Goal: Information Seeking & Learning: Learn about a topic

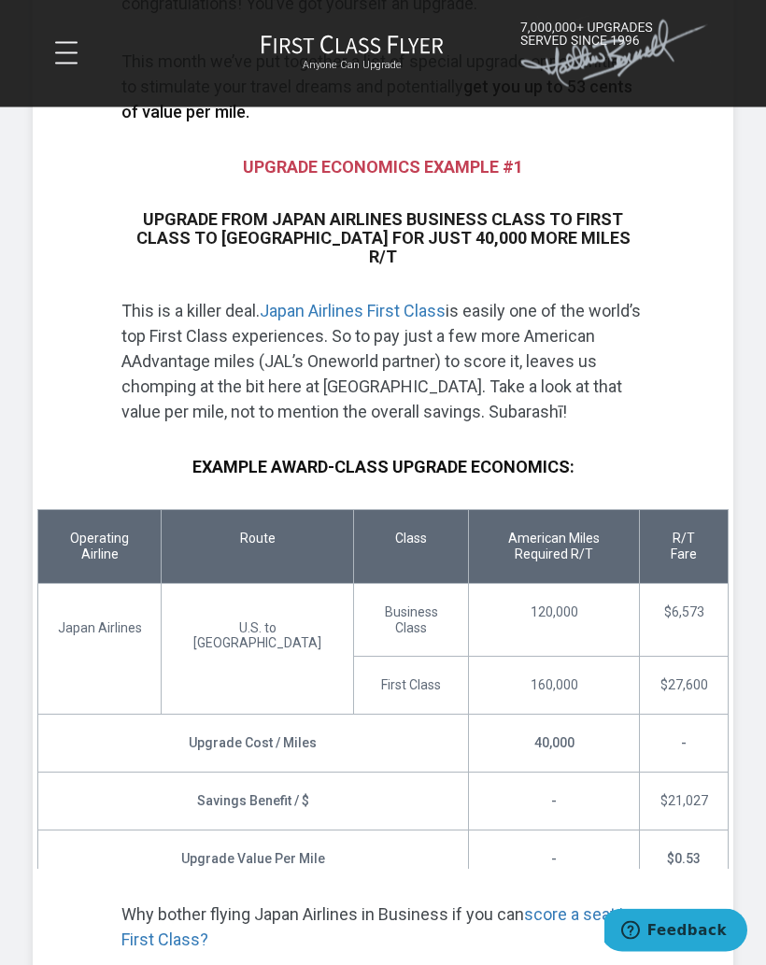
scroll to position [621, 0]
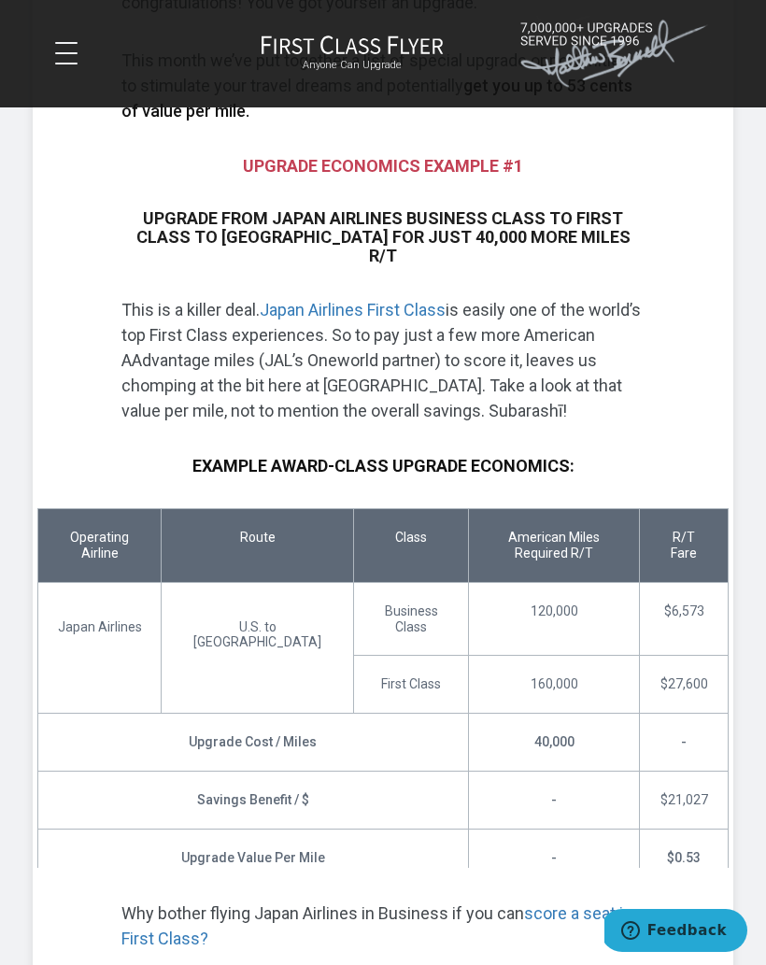
click at [592, 846] on td "-" at bounding box center [554, 858] width 172 height 58
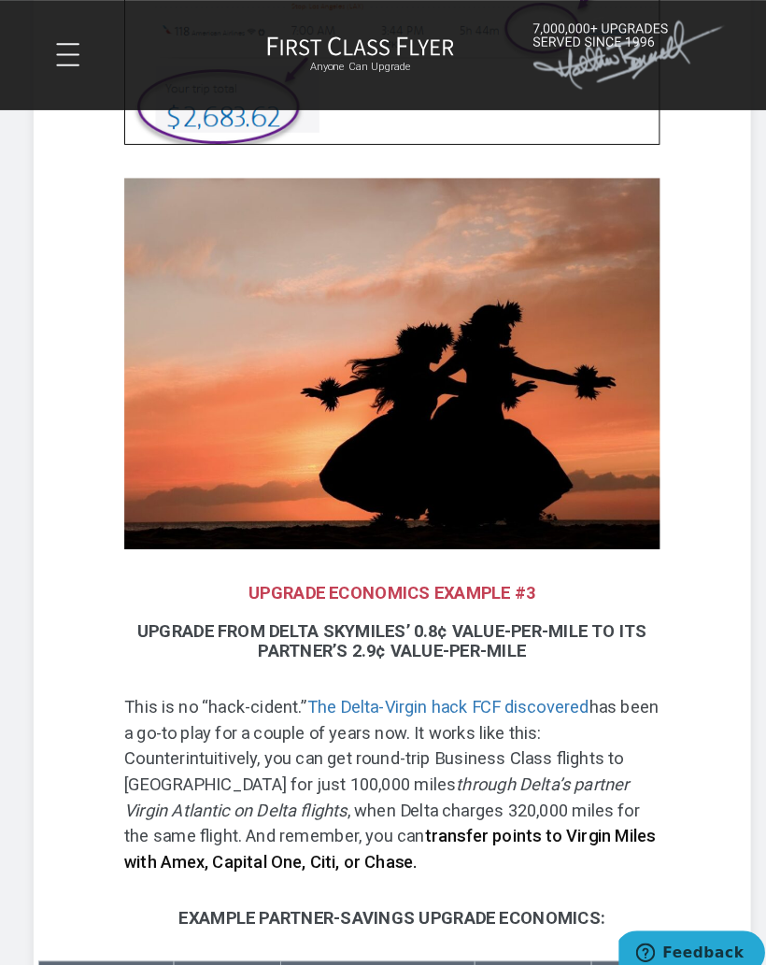
scroll to position [3171, 0]
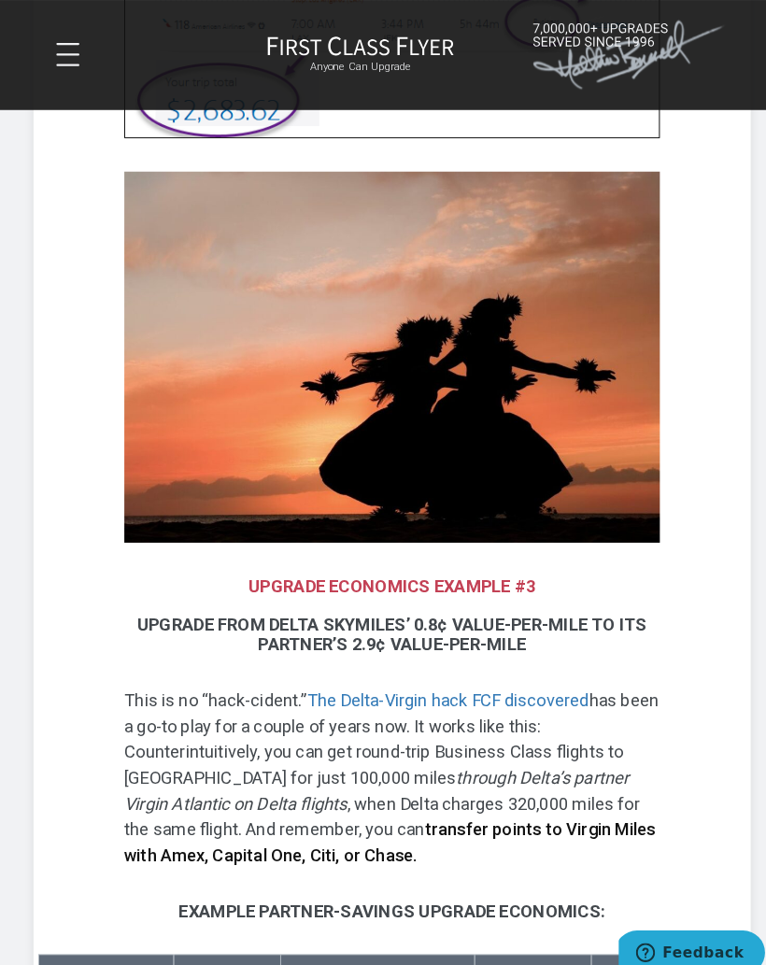
click at [543, 881] on h3 "Example Partner-Savings Upgrade Economics:" at bounding box center [382, 890] width 523 height 19
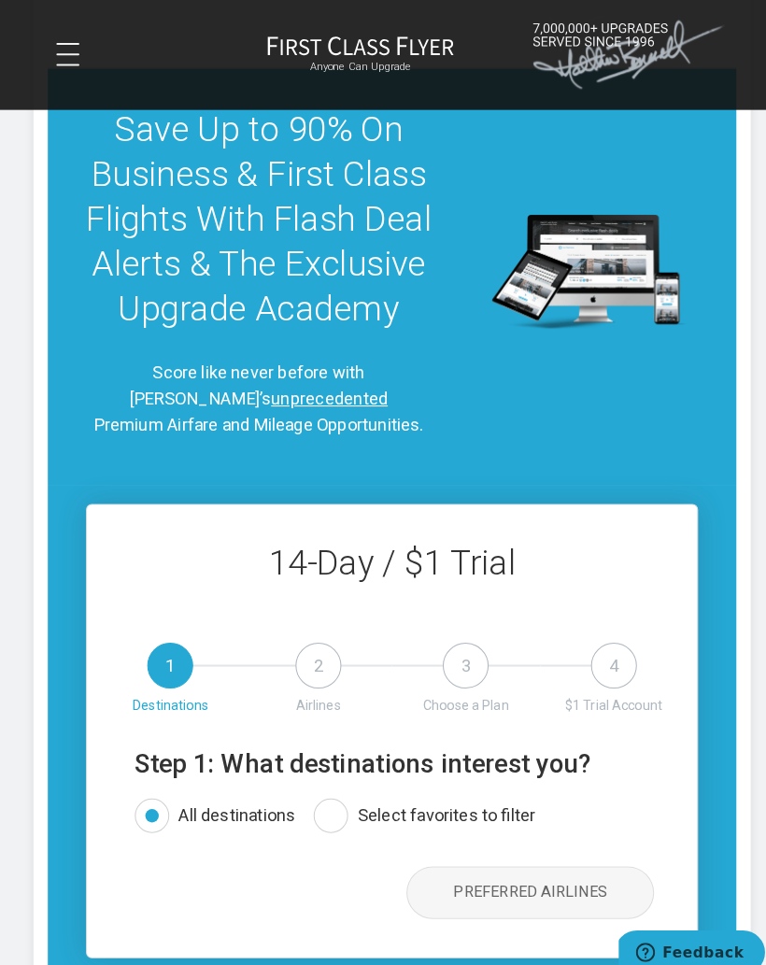
scroll to position [4533, 0]
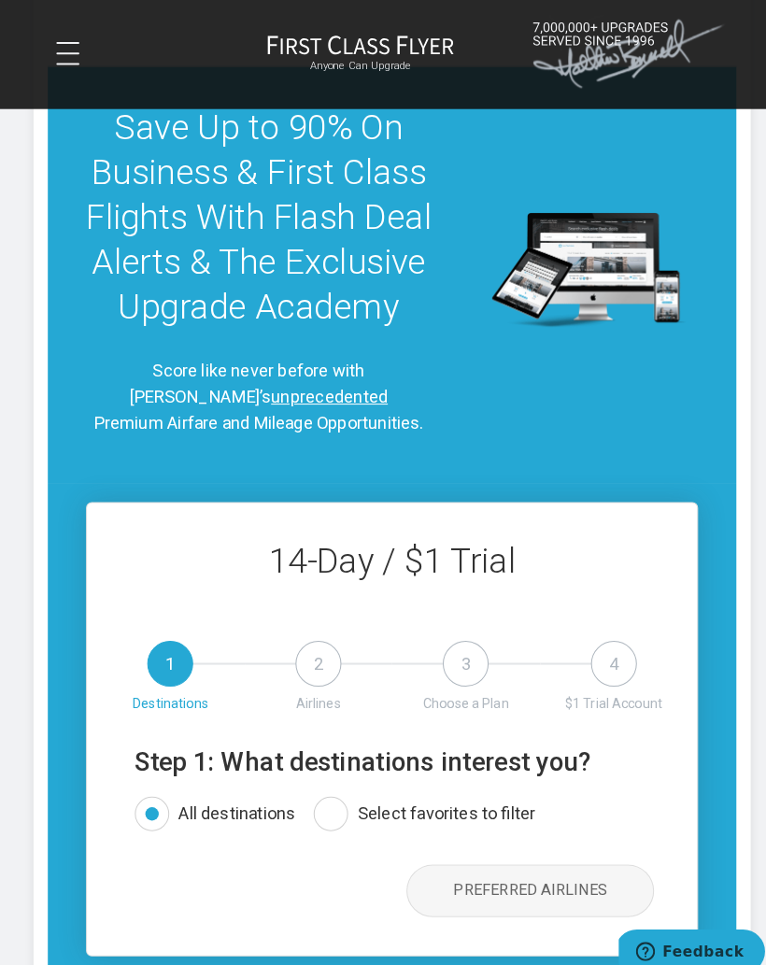
click at [238, 189] on span "Save Up to 90% On Business & First Class Flights With Flash Deal Alerts & The E…" at bounding box center [252, 213] width 337 height 214
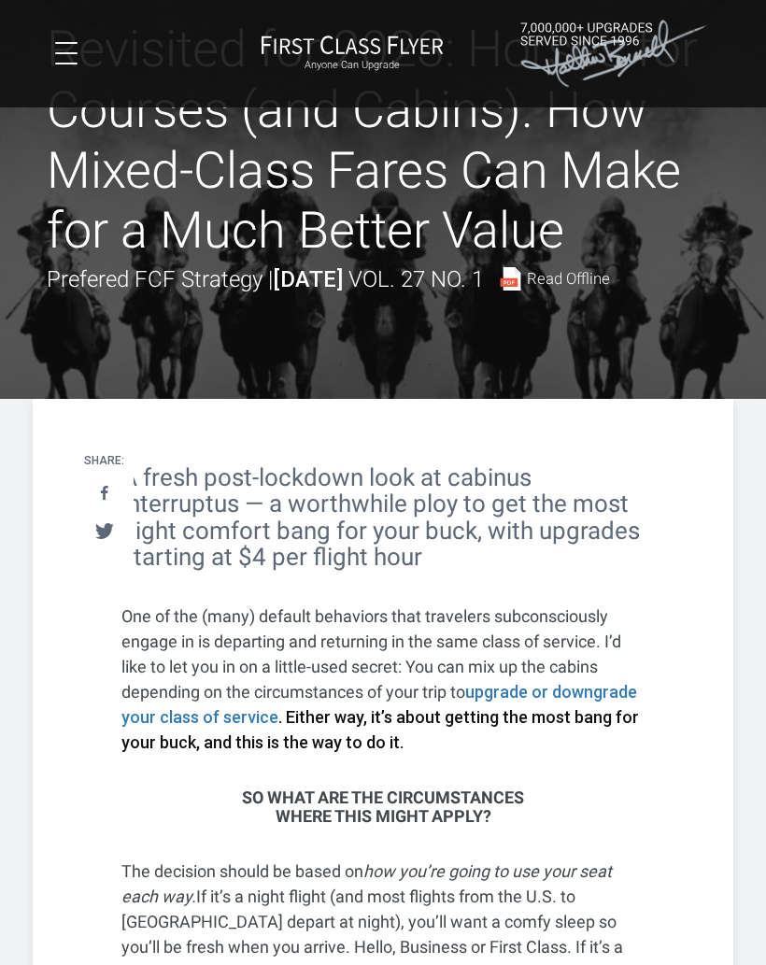
scroll to position [83, 0]
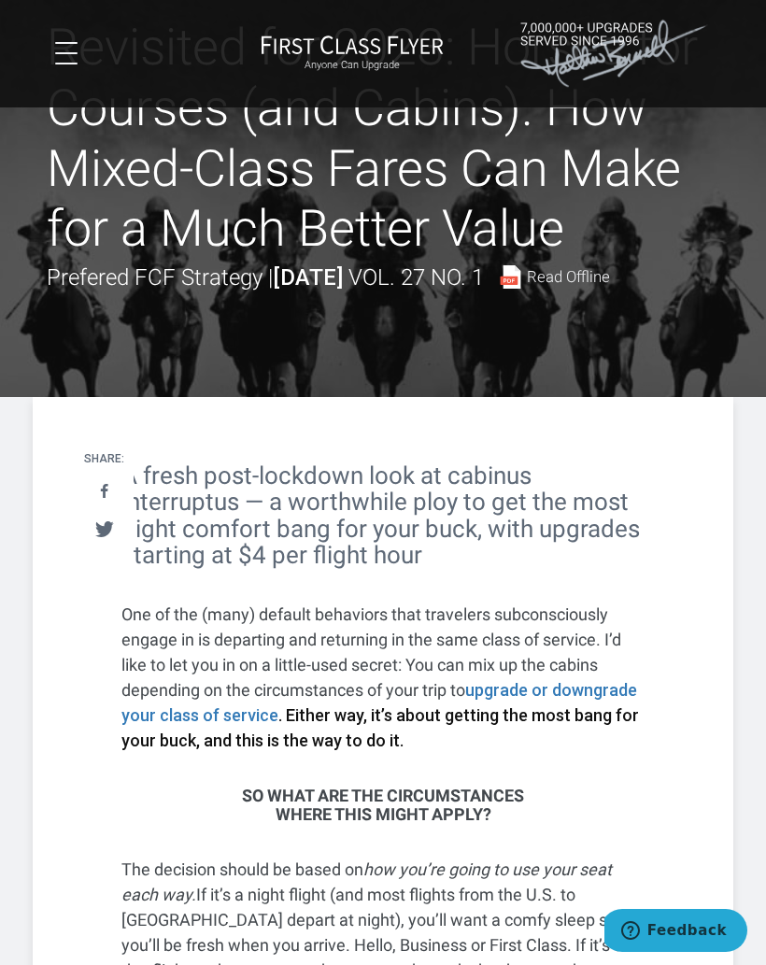
click at [644, 811] on h3 "So what are the circumstances where this might apply?" at bounding box center [382, 805] width 523 height 37
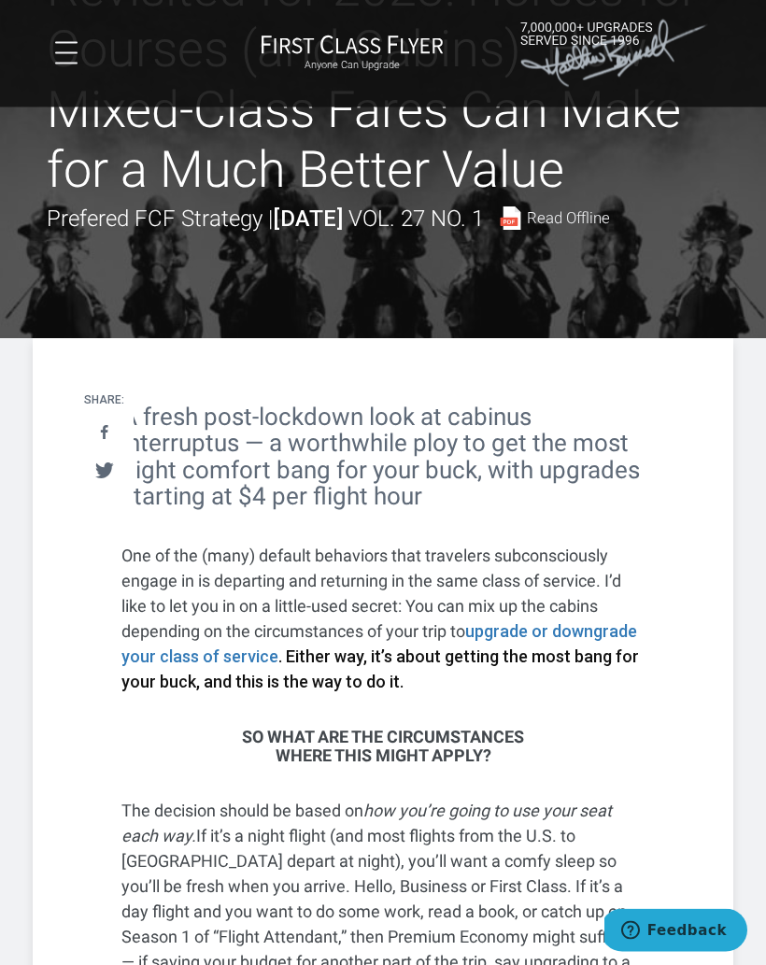
scroll to position [143, 0]
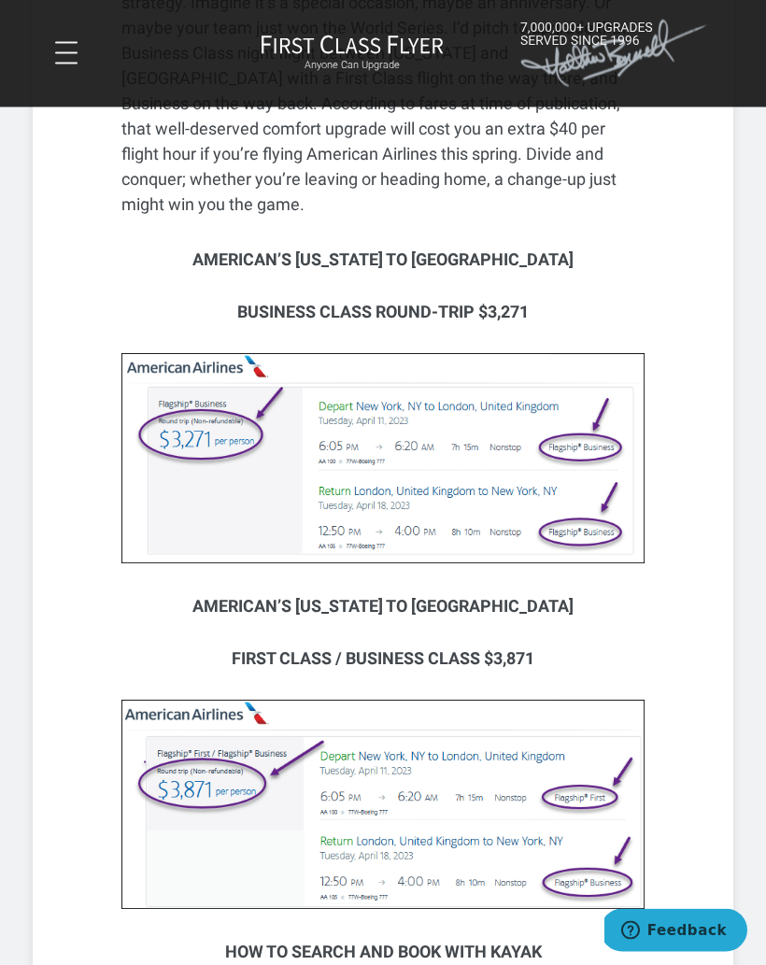
scroll to position [4327, 0]
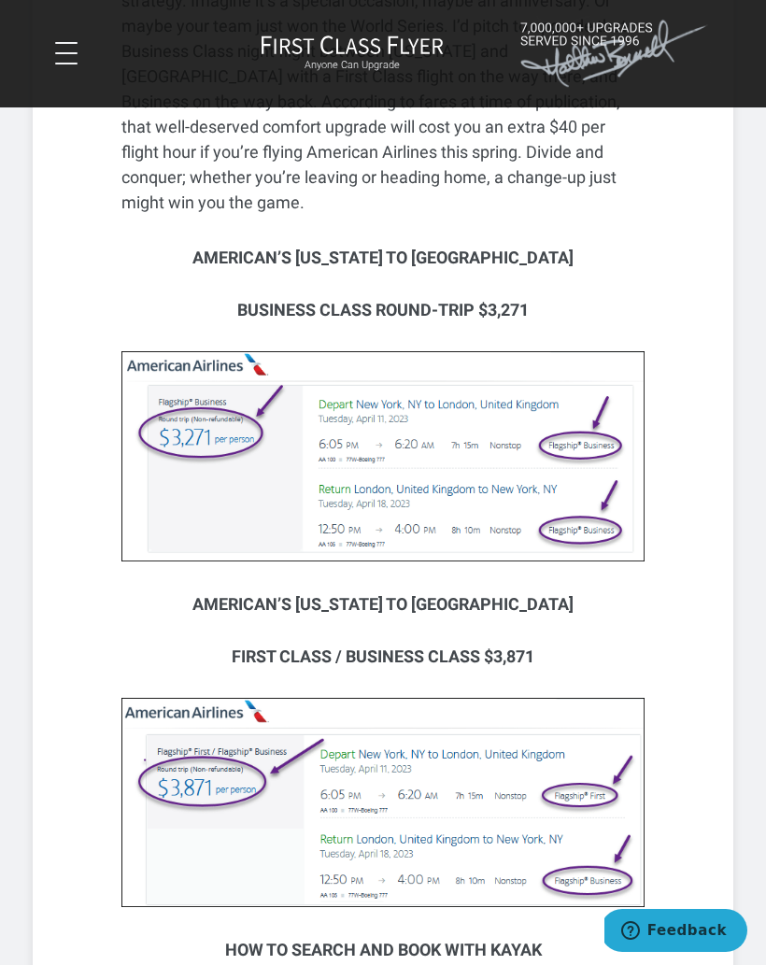
click at [590, 941] on h3 "How to Search and Book With Kayak" at bounding box center [382, 950] width 523 height 19
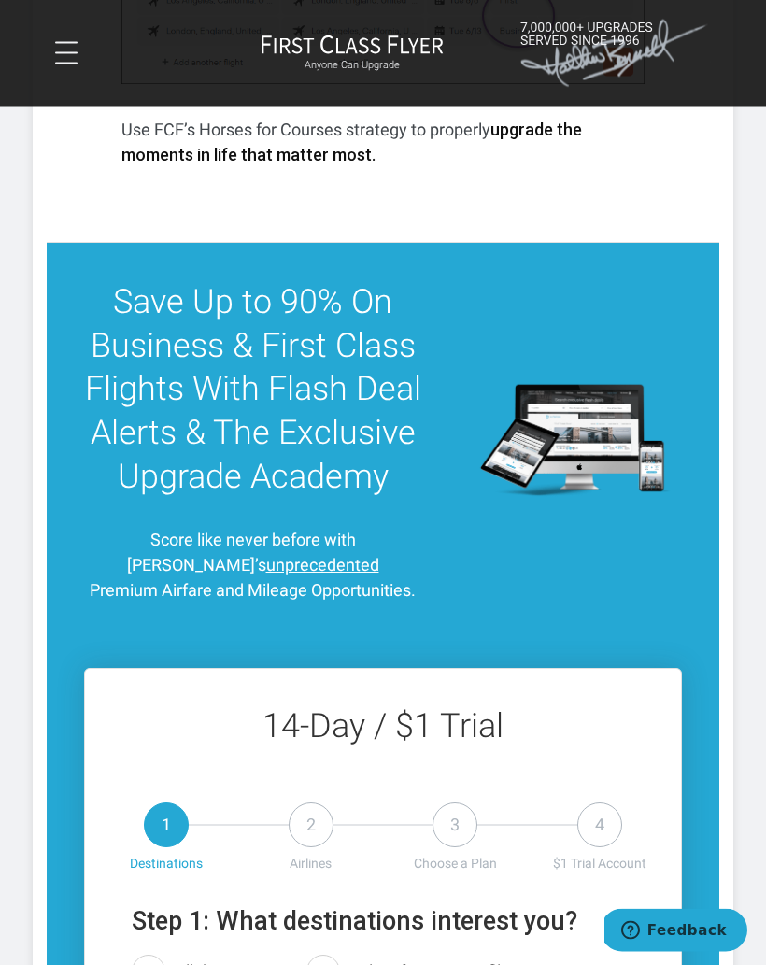
scroll to position [5707, 0]
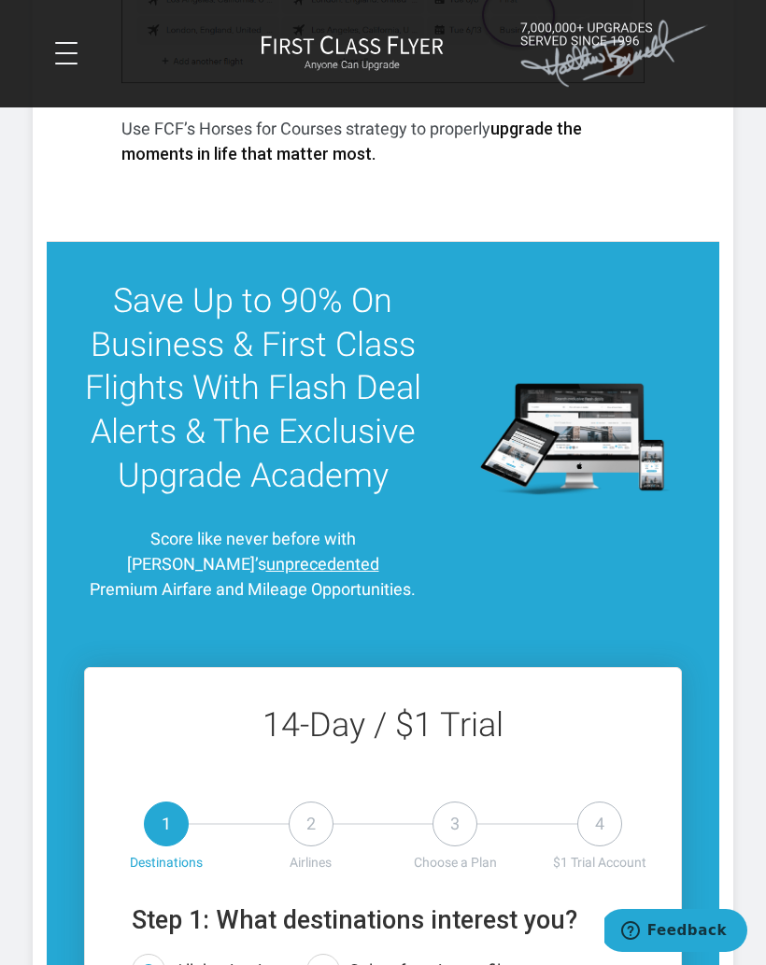
click at [239, 281] on span "Save Up to 90% On Business & First Class Flights With Flash Deal Alerts & The E…" at bounding box center [253, 388] width 336 height 214
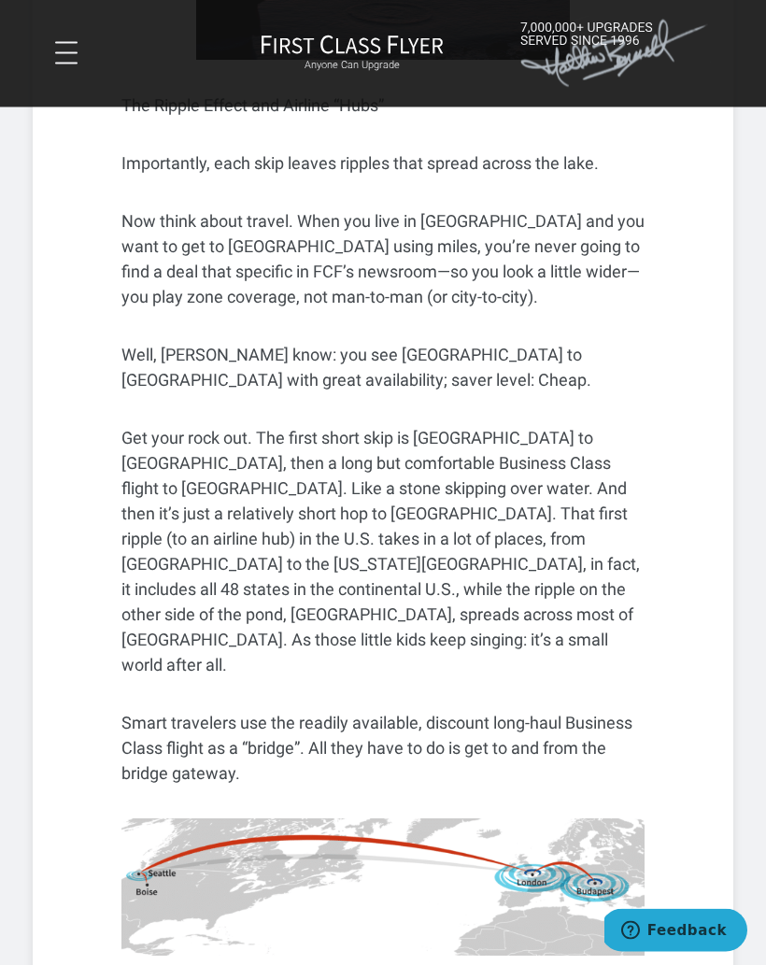
scroll to position [1443, 0]
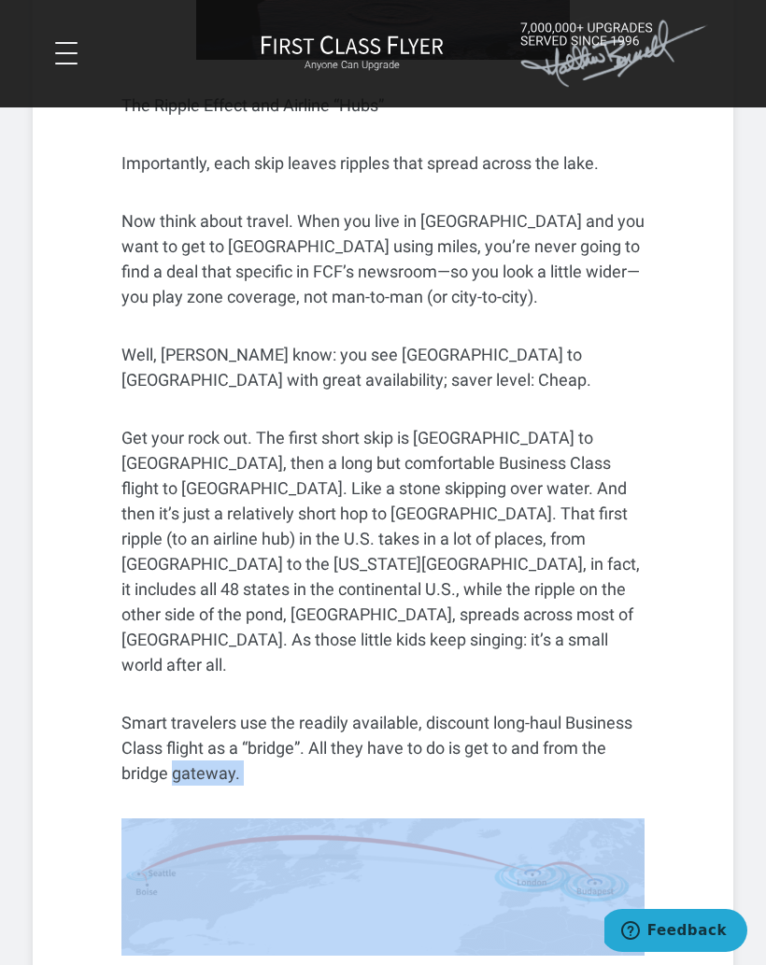
click at [568, 819] on img at bounding box center [382, 887] width 523 height 137
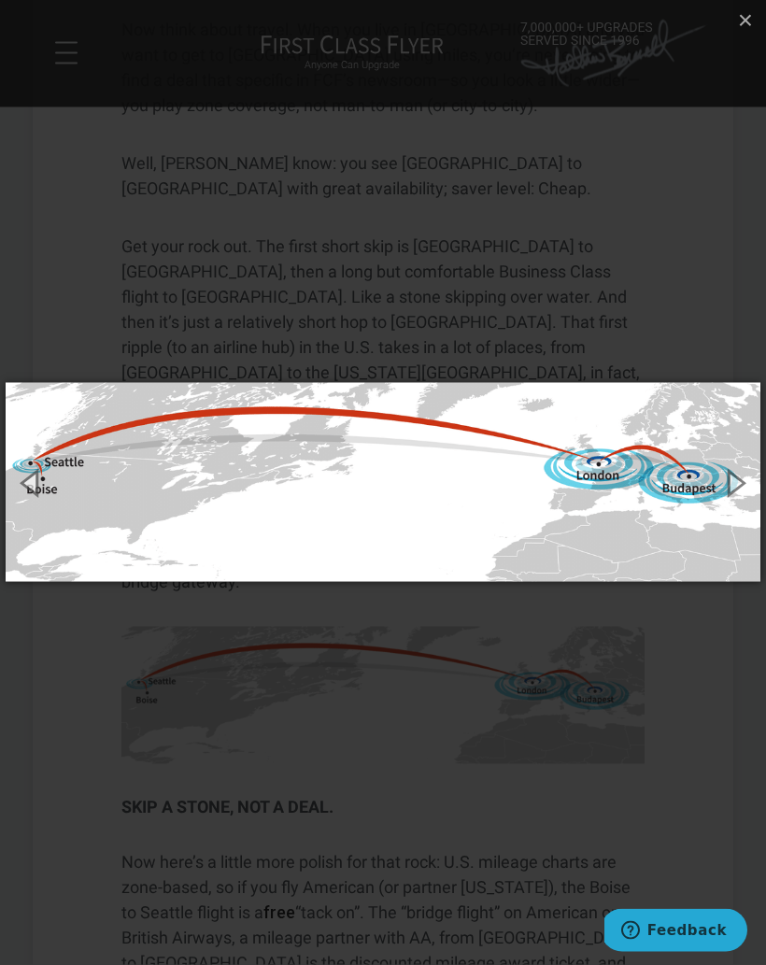
scroll to position [1636, 0]
click at [679, 935] on span "Feedback" at bounding box center [687, 930] width 79 height 17
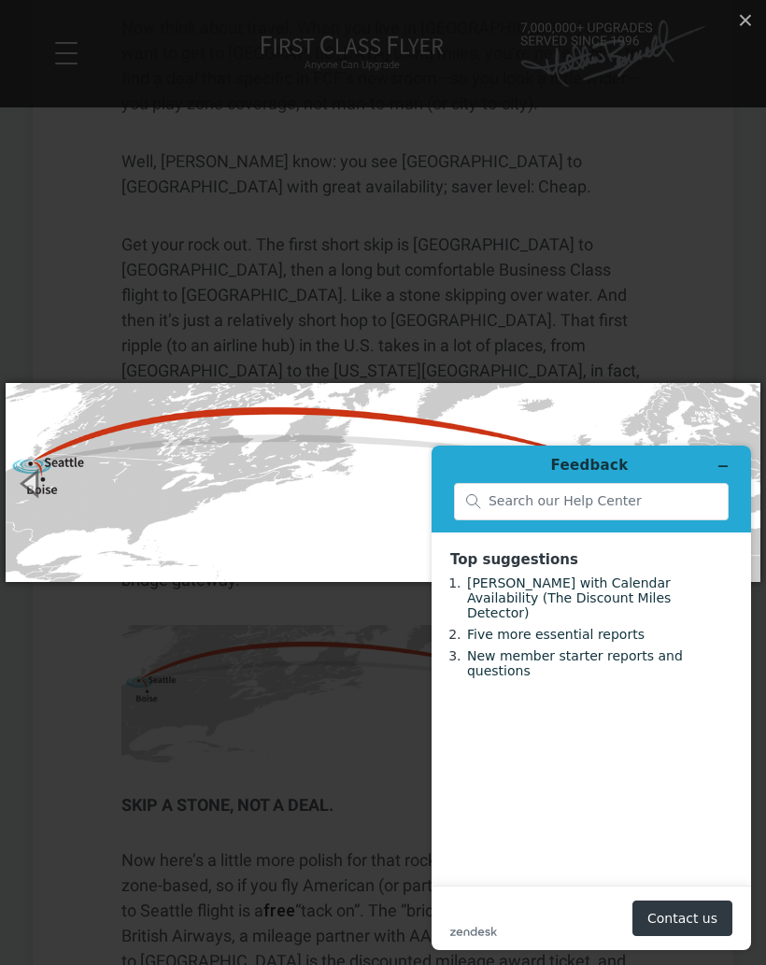
click at [735, 462] on button "Minimize widget" at bounding box center [723, 466] width 30 height 26
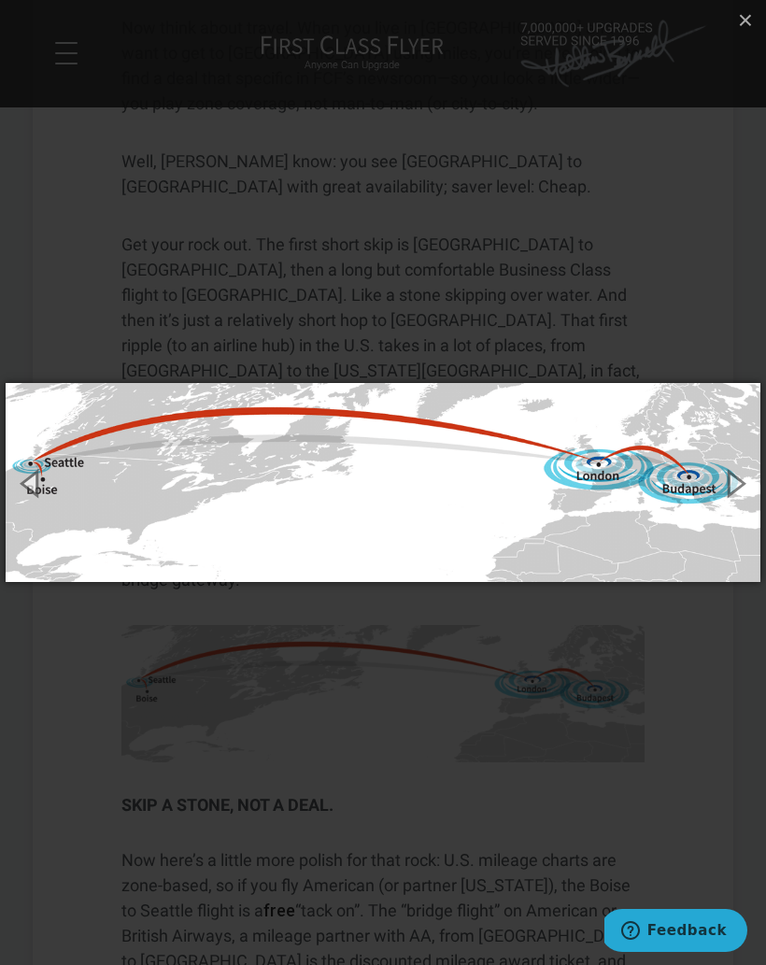
click at [723, 571] on img at bounding box center [383, 482] width 755 height 273
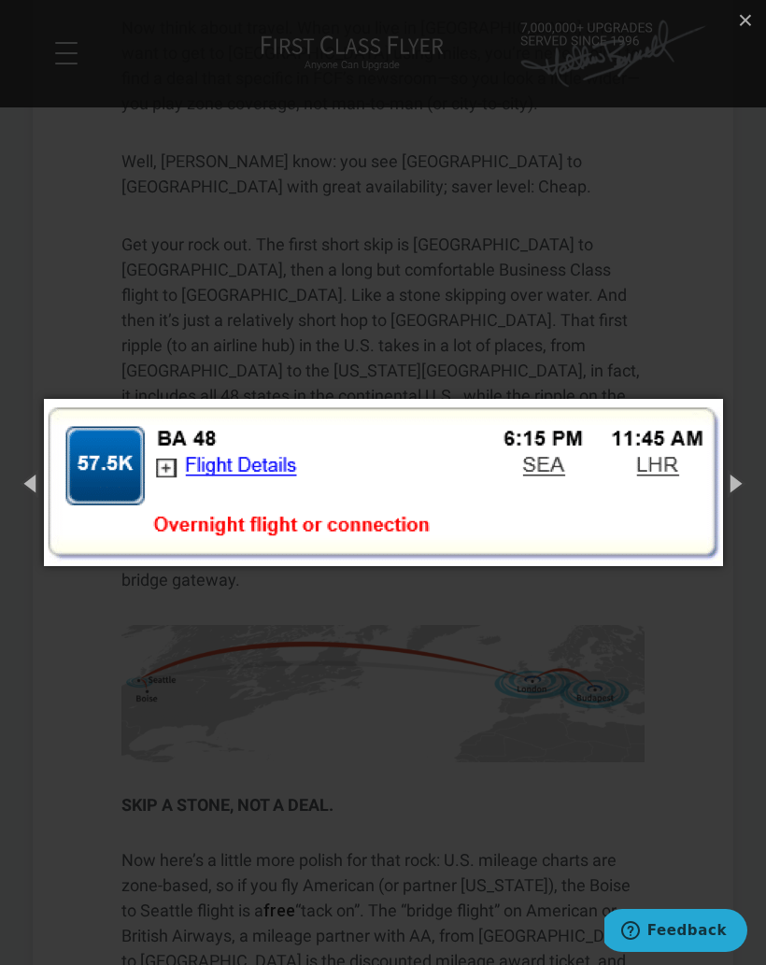
click at [663, 364] on div "2 of 4 Loading..." at bounding box center [383, 482] width 766 height 965
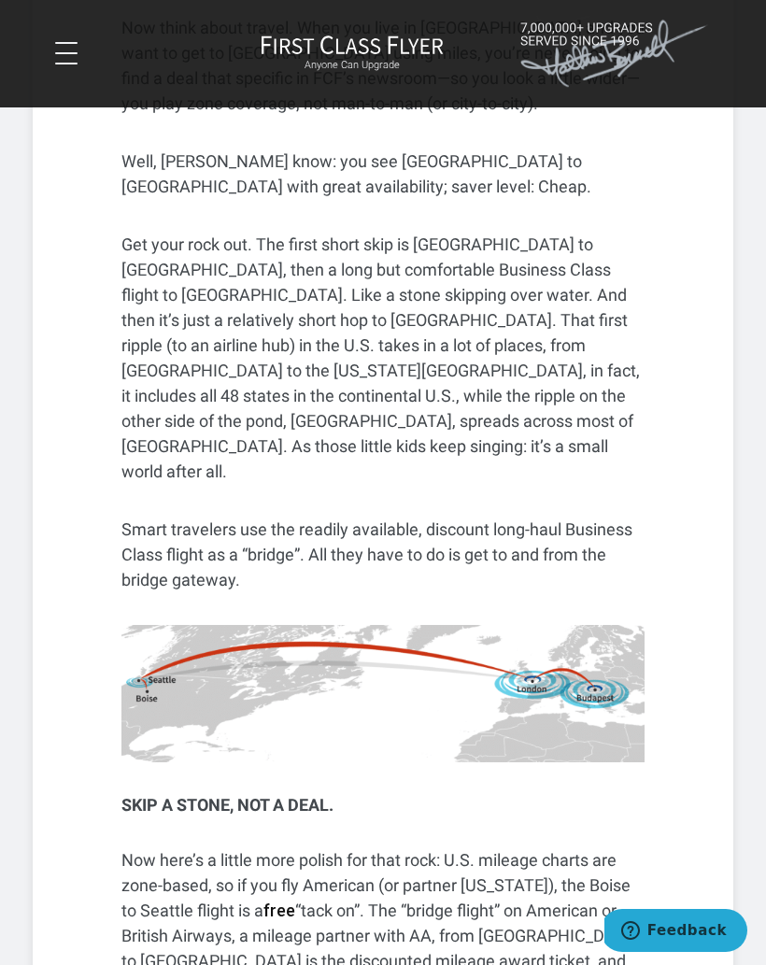
click at [642, 848] on p "Now here’s a little more polish for that rock: U.S. mileage charts are zone-bas…" at bounding box center [382, 949] width 523 height 202
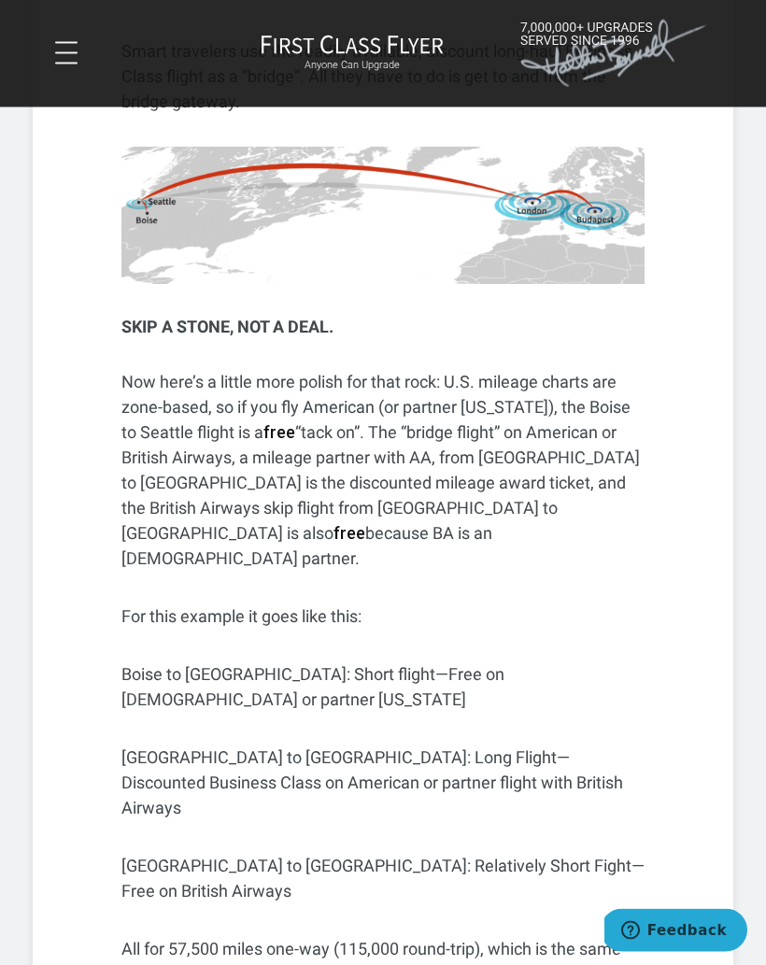
scroll to position [2116, 0]
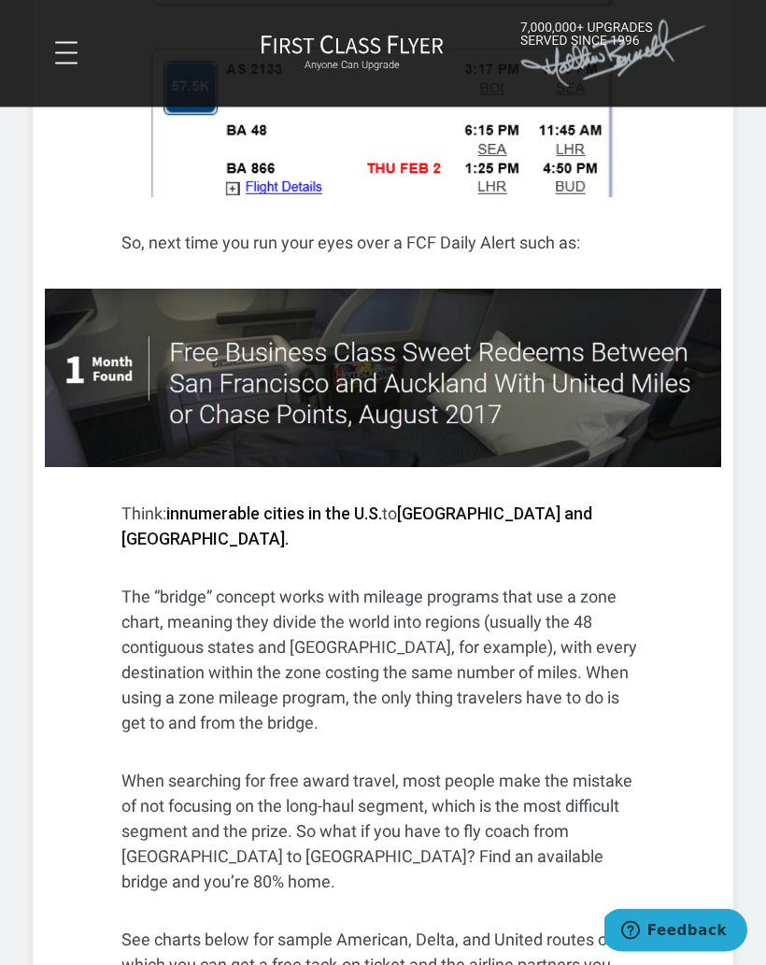
scroll to position [3263, 0]
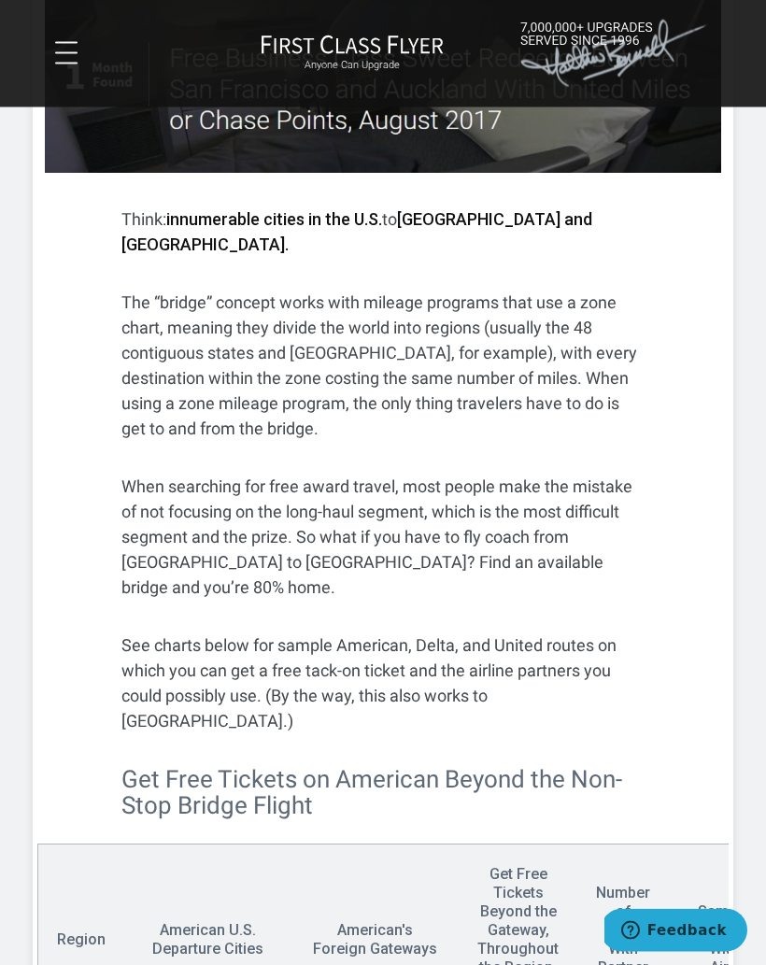
scroll to position [3558, 0]
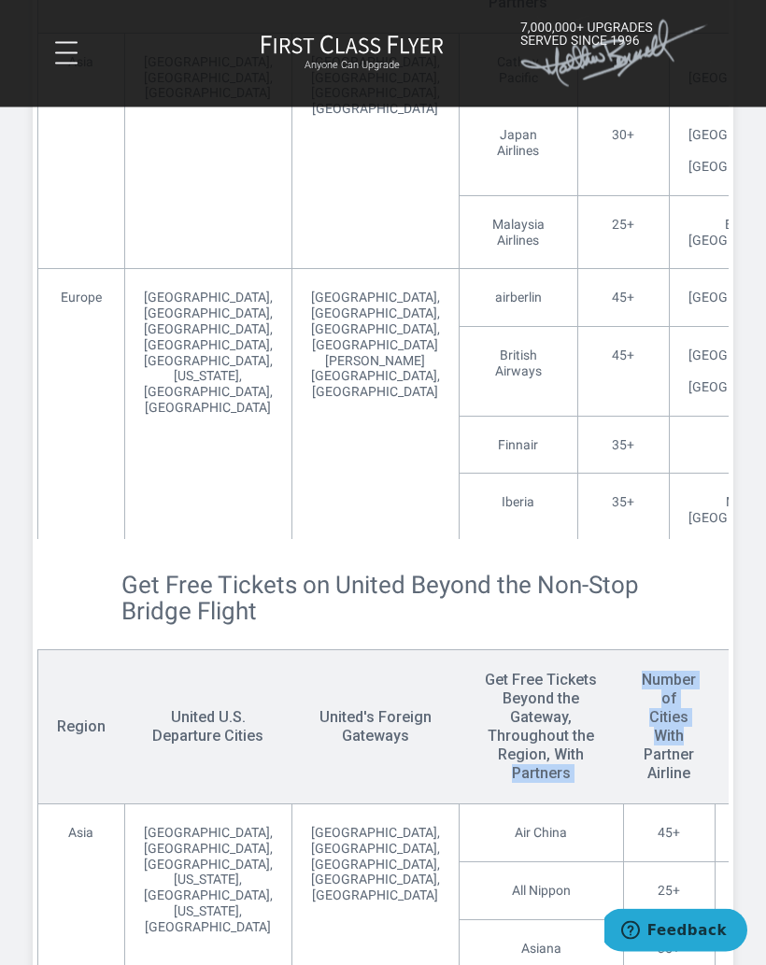
scroll to position [4560, 0]
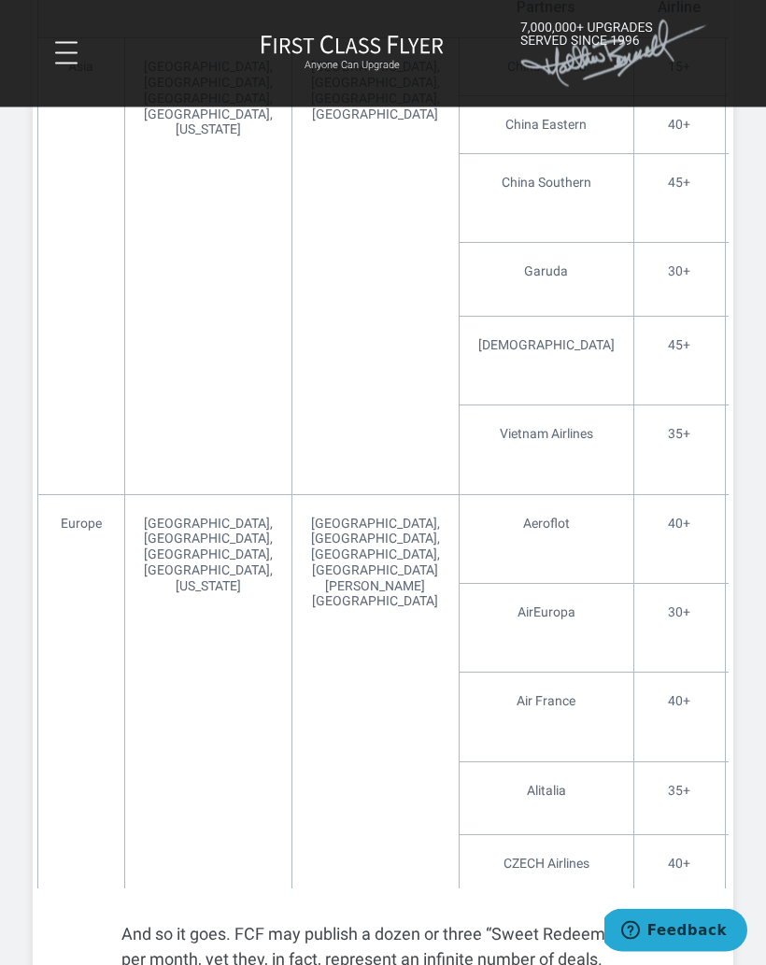
scroll to position [6636, 0]
